Goal: Task Accomplishment & Management: Manage account settings

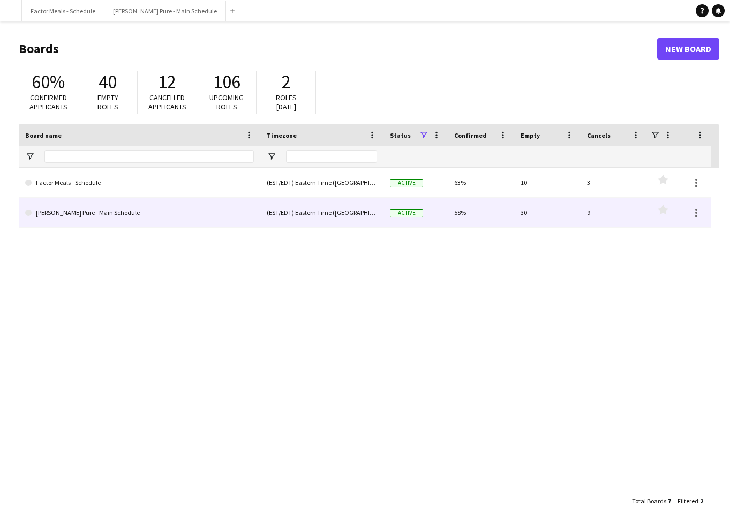
click at [87, 218] on link "[PERSON_NAME] Pure - Main Schedule" at bounding box center [139, 213] width 229 height 30
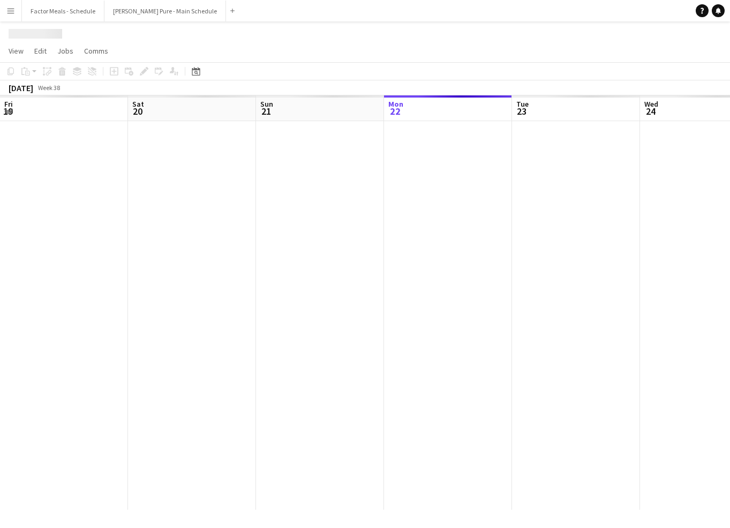
scroll to position [0, 256]
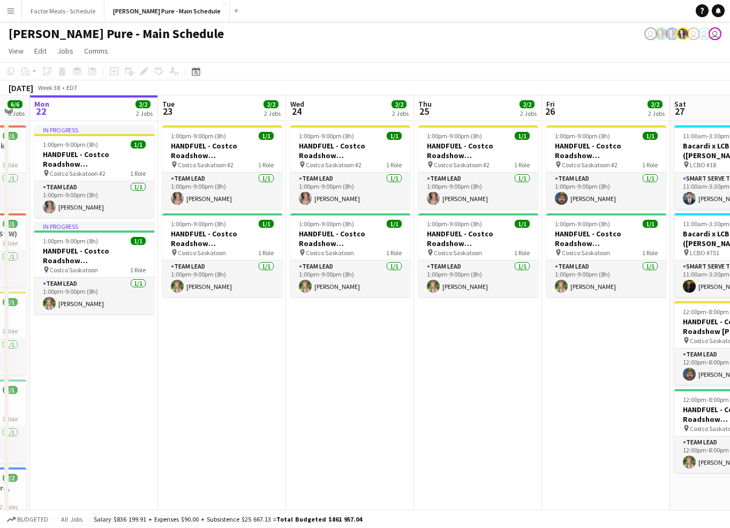
drag, startPoint x: 461, startPoint y: 427, endPoint x: 326, endPoint y: 433, distance: 135.1
click at [323, 433] on app-calendar-viewport "Fri 19 7/7 6 Jobs Sat 20 5/5 4 Jobs Sun 21 6/6 5 Jobs Mon 22 2/2 2 Jobs Tue 23 …" at bounding box center [365, 427] width 730 height 665
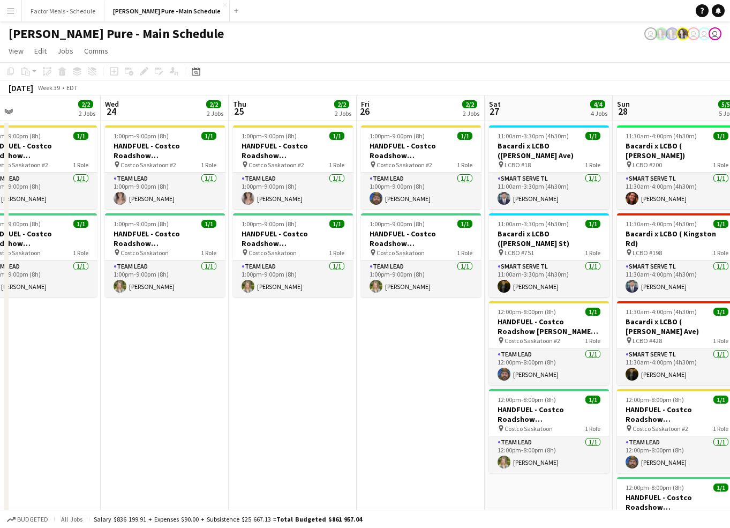
scroll to position [0, 413]
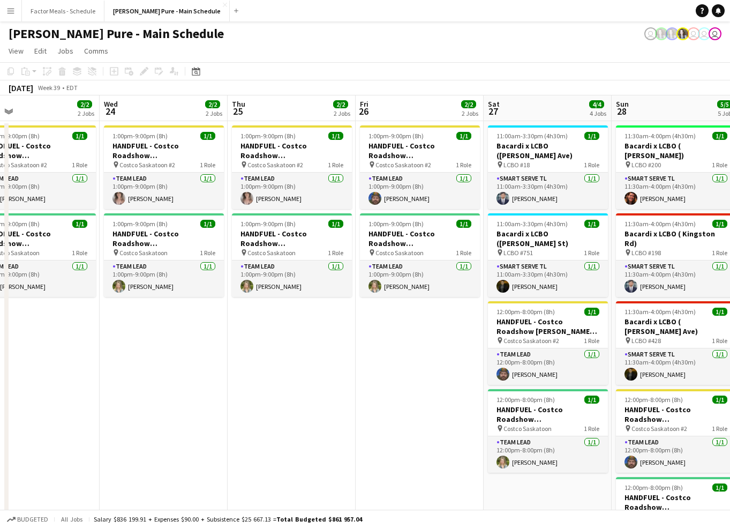
drag, startPoint x: 493, startPoint y: 430, endPoint x: 351, endPoint y: 441, distance: 142.4
click at [351, 441] on app-calendar-viewport "Sat 20 5/5 4 Jobs Sun 21 6/6 5 Jobs Mon 22 2/2 2 Jobs Tue 23 2/2 2 Jobs Wed 24 …" at bounding box center [365, 427] width 730 height 665
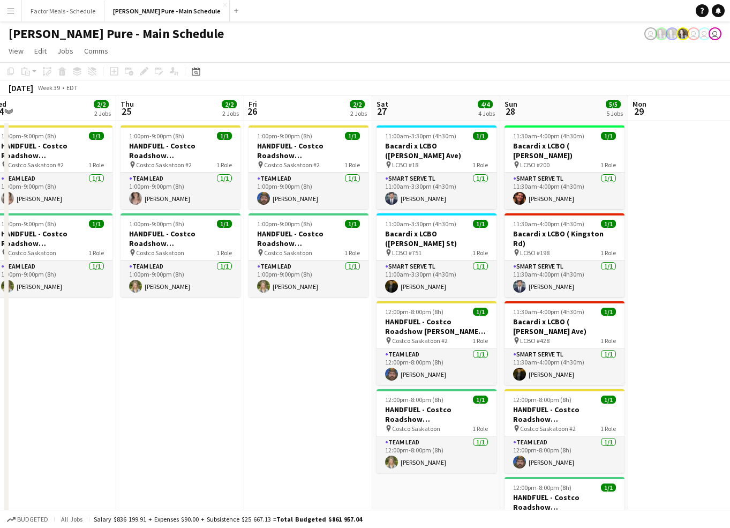
scroll to position [0, 405]
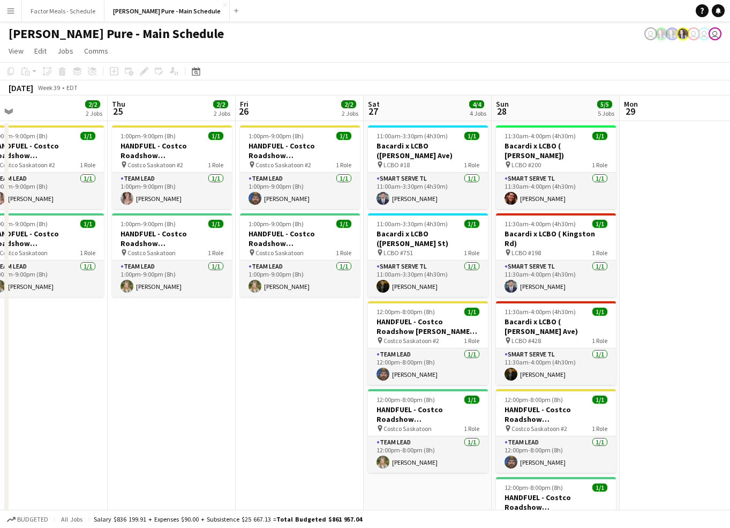
drag, startPoint x: 385, startPoint y: 441, endPoint x: 265, endPoint y: 436, distance: 120.1
click at [265, 436] on app-calendar-viewport "Sun 21 6/6 5 Jobs Mon 22 2/2 2 Jobs Tue 23 2/2 2 Jobs Wed 24 2/2 2 Jobs Thu 25 …" at bounding box center [365, 427] width 730 height 665
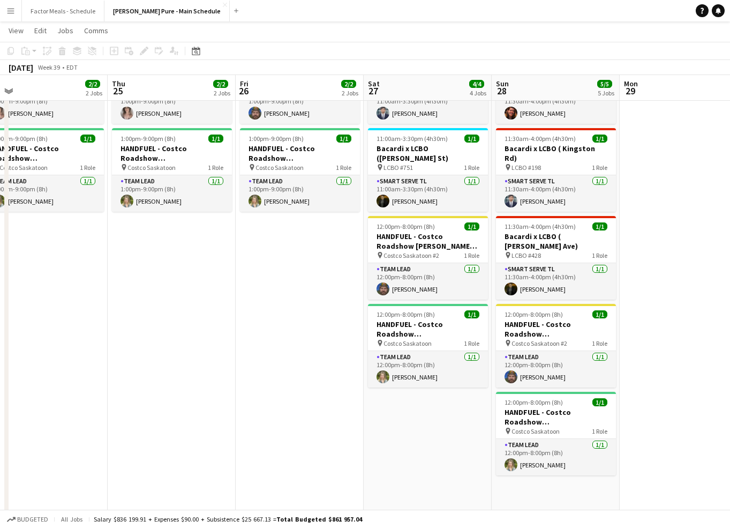
scroll to position [5, 0]
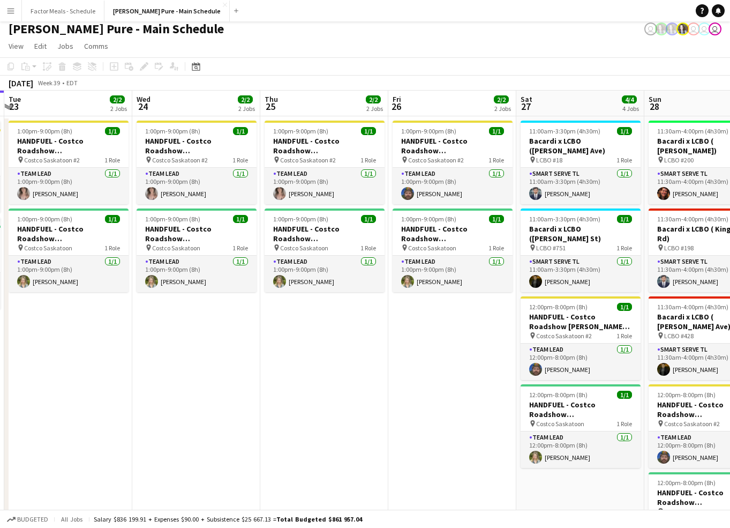
drag, startPoint x: 223, startPoint y: 418, endPoint x: 376, endPoint y: 407, distance: 153.6
click at [376, 407] on app-calendar-viewport "Sun 21 6/6 5 Jobs Mon 22 2/2 2 Jobs Tue 23 2/2 2 Jobs Wed 24 2/2 2 Jobs Thu 25 …" at bounding box center [365, 423] width 730 height 665
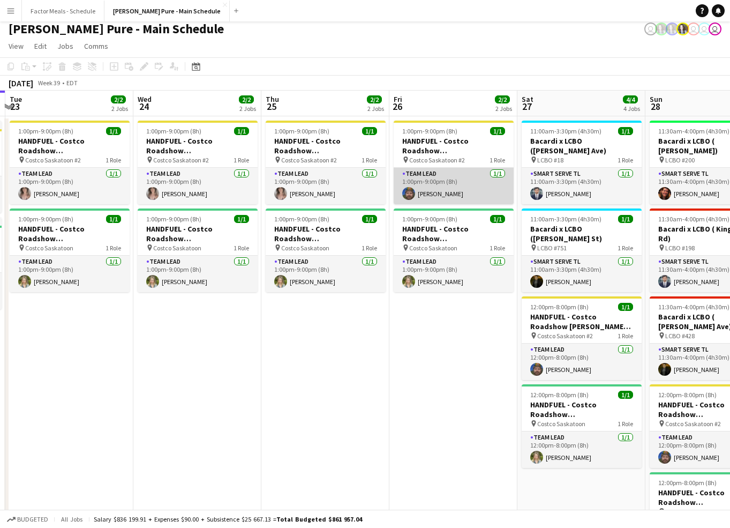
click at [420, 192] on app-card-role "Team Lead [DATE] 1:00pm-9:00pm (8h) [PERSON_NAME]" at bounding box center [454, 186] width 120 height 36
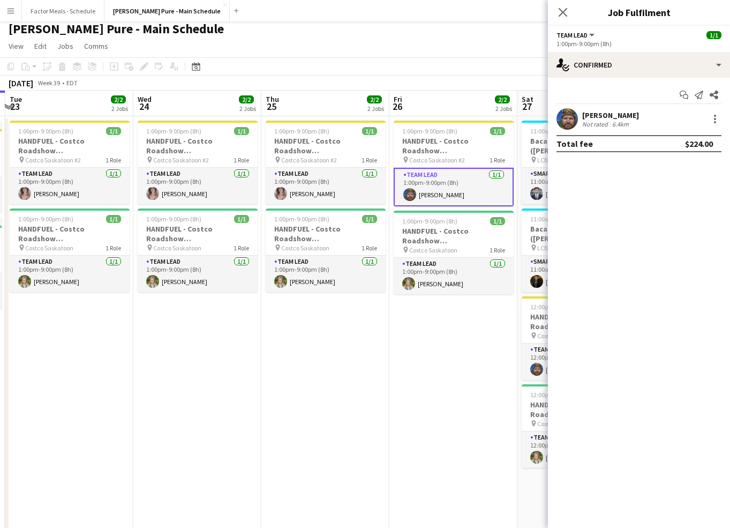
click at [564, 122] on app-user-avatar at bounding box center [567, 118] width 21 height 21
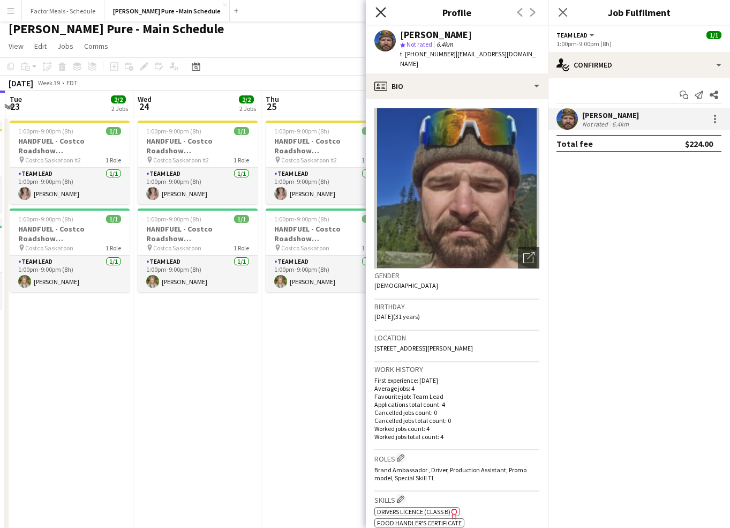
click at [383, 13] on icon "Close pop-in" at bounding box center [381, 12] width 10 height 10
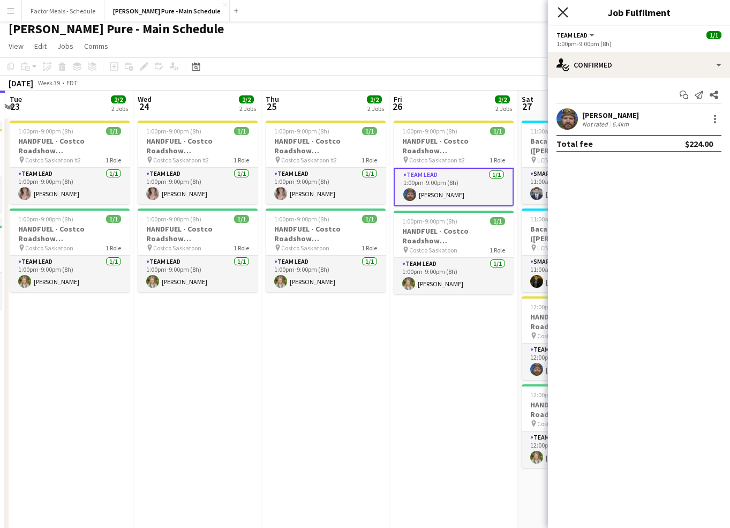
click at [565, 9] on icon "Close pop-in" at bounding box center [563, 12] width 10 height 10
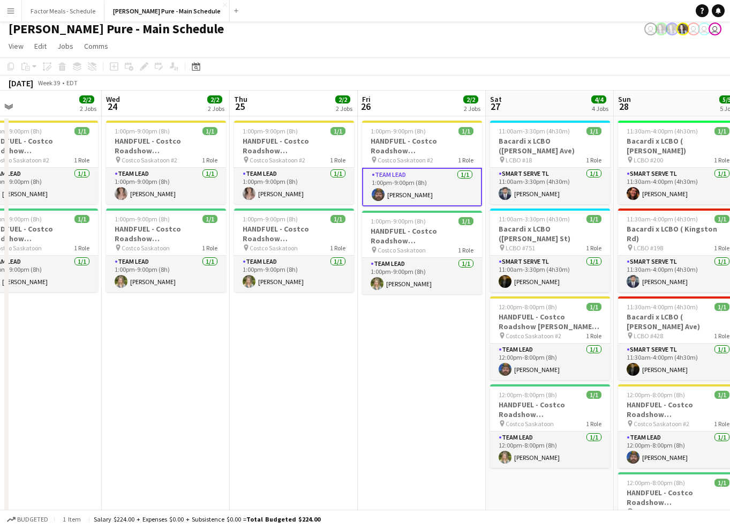
drag, startPoint x: 326, startPoint y: 427, endPoint x: 415, endPoint y: 413, distance: 90.1
click at [415, 413] on app-calendar-viewport "Sun 21 6/6 5 Jobs Mon 22 2/2 2 Jobs Tue 23 2/2 2 Jobs Wed 24 2/2 2 Jobs Thu 25 …" at bounding box center [365, 423] width 730 height 665
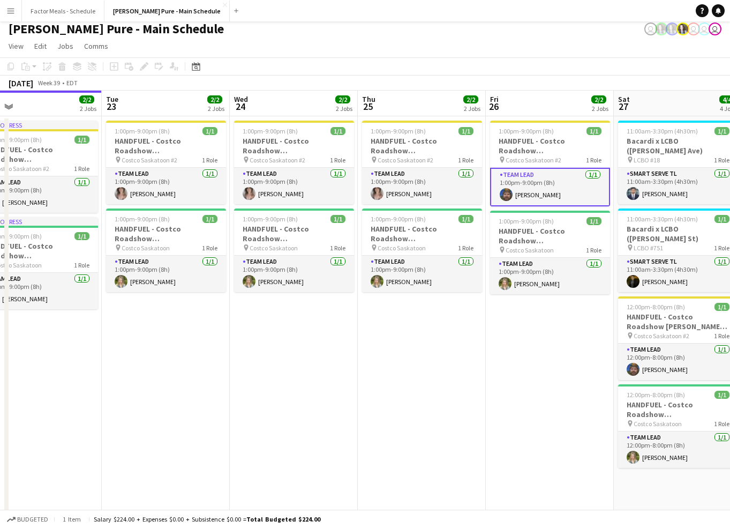
scroll to position [0, 282]
click at [395, 415] on app-date-cell "1:00pm-9:00pm (8h) 1/1 HANDFUEL - Costco Roadshow Saskatoon, [GEOGRAPHIC_DATA] …" at bounding box center [422, 411] width 128 height 590
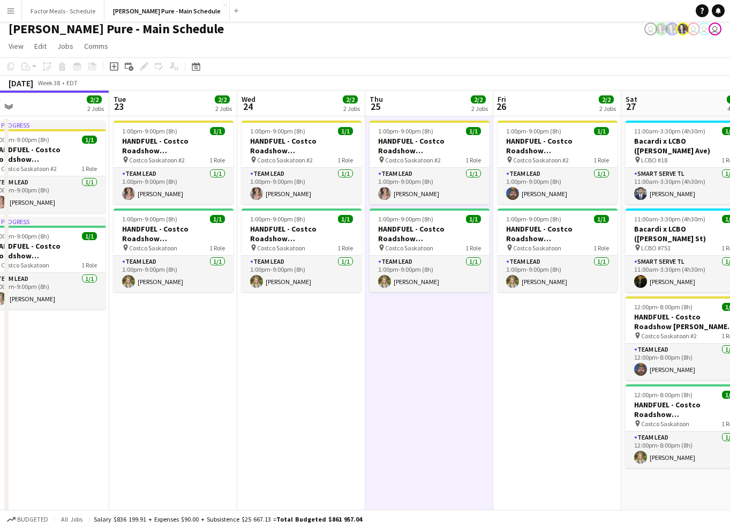
drag, startPoint x: 313, startPoint y: 432, endPoint x: 449, endPoint y: 410, distance: 137.4
click at [450, 410] on app-calendar-viewport "Sat 20 5/5 4 Jobs Sun 21 6/6 5 Jobs Mon 22 2/2 2 Jobs Tue 23 2/2 2 Jobs Wed 24 …" at bounding box center [365, 423] width 730 height 665
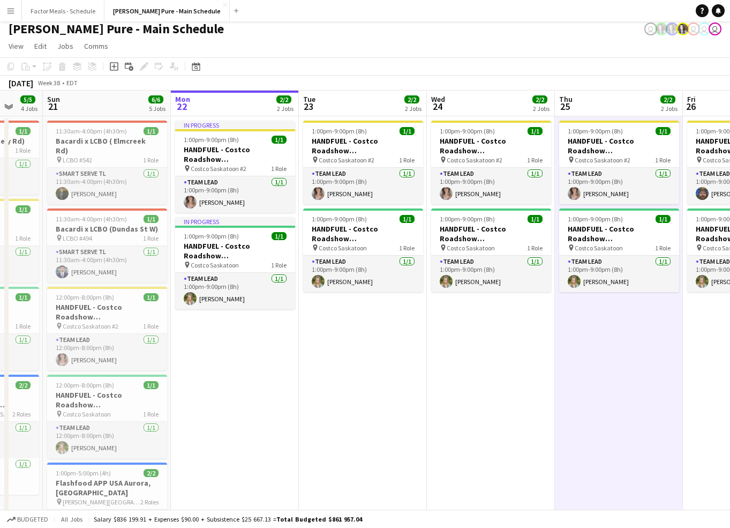
drag, startPoint x: 320, startPoint y: 424, endPoint x: 381, endPoint y: 415, distance: 61.7
click at [381, 415] on app-calendar-viewport "Fri 19 7/7 6 Jobs Sat 20 5/5 4 Jobs Sun 21 6/6 5 Jobs Mon 22 2/2 2 Jobs Tue 23 …" at bounding box center [365, 423] width 730 height 665
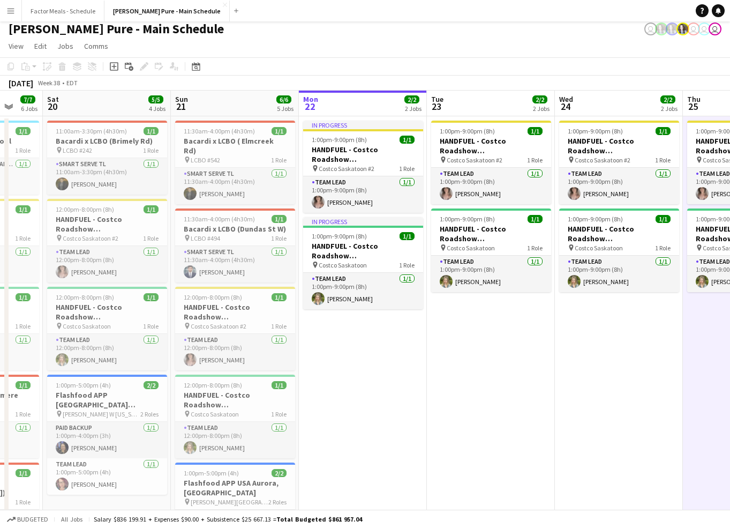
scroll to position [0, 341]
